Goal: Transaction & Acquisition: Purchase product/service

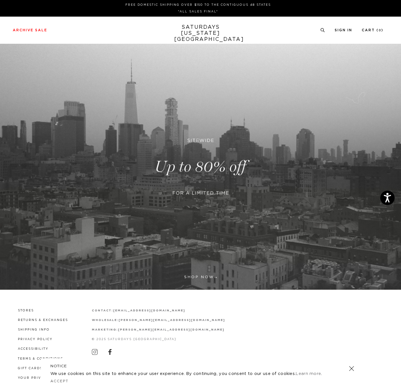
click at [204, 278] on link at bounding box center [200, 167] width 401 height 246
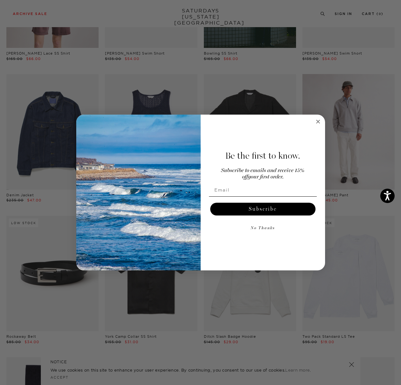
scroll to position [419, 0]
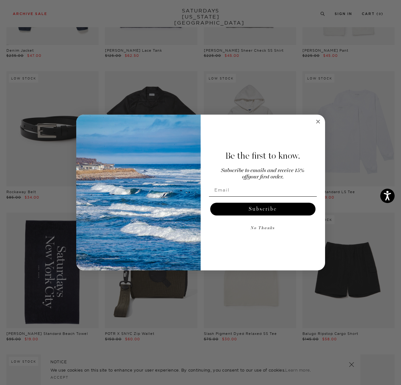
click at [319, 122] on circle "Close dialog" at bounding box center [317, 121] width 7 height 7
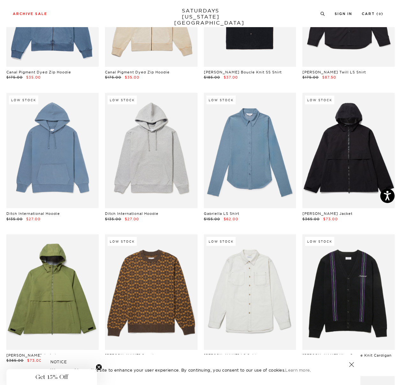
scroll to position [5857, 0]
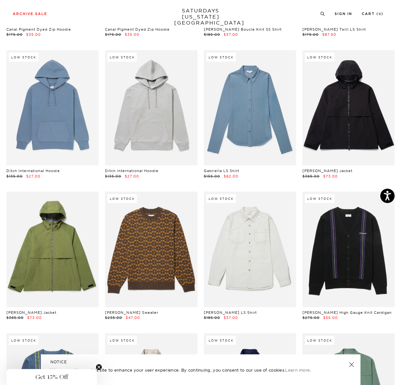
click at [354, 366] on link at bounding box center [351, 364] width 9 height 9
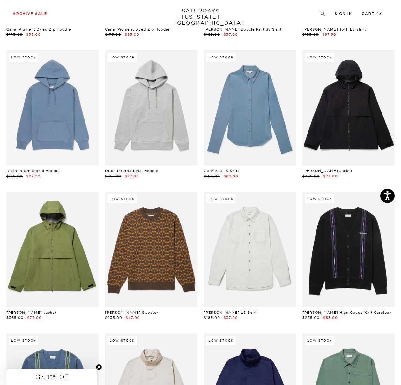
click at [99, 368] on circle "Close teaser" at bounding box center [99, 367] width 6 height 6
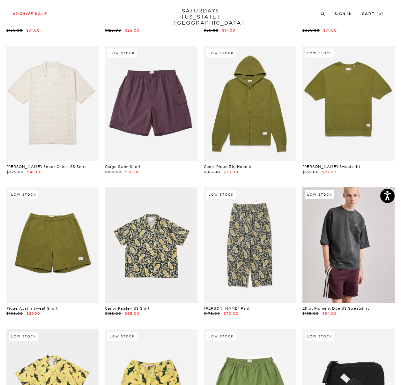
scroll to position [0, 0]
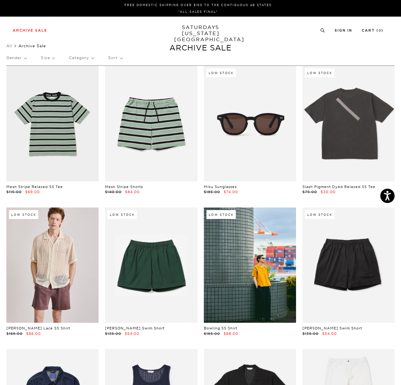
click at [85, 56] on p "Category" at bounding box center [81, 57] width 25 height 15
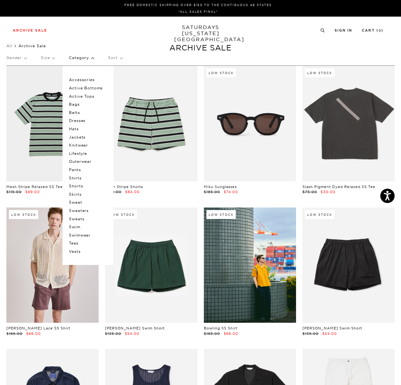
click at [13, 57] on p "Gender" at bounding box center [16, 57] width 20 height 15
click at [13, 80] on p "Mens" at bounding box center [25, 80] width 38 height 8
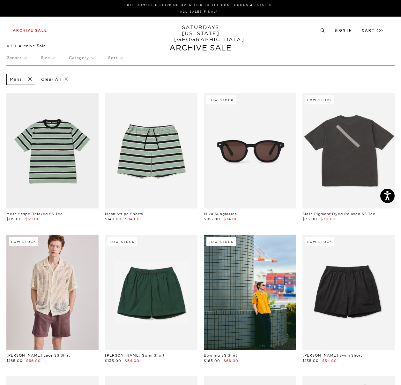
click at [17, 56] on p "Gender" at bounding box center [16, 57] width 20 height 15
click at [12, 88] on p "Unisex" at bounding box center [25, 88] width 38 height 8
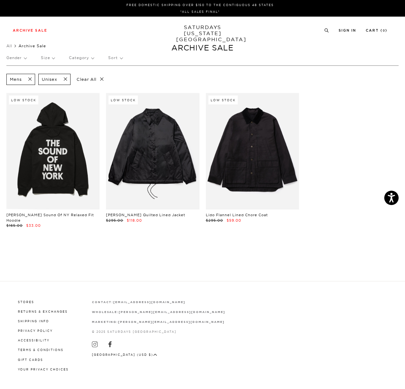
click at [68, 79] on span at bounding box center [63, 79] width 13 height 6
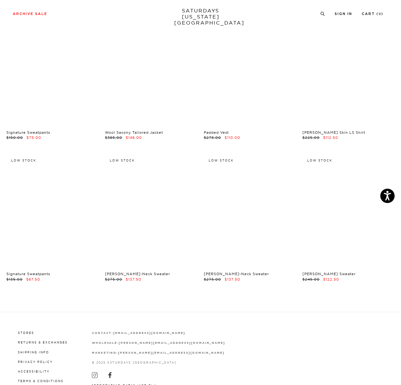
scroll to position [7913, 0]
